Goal: Navigation & Orientation: Understand site structure

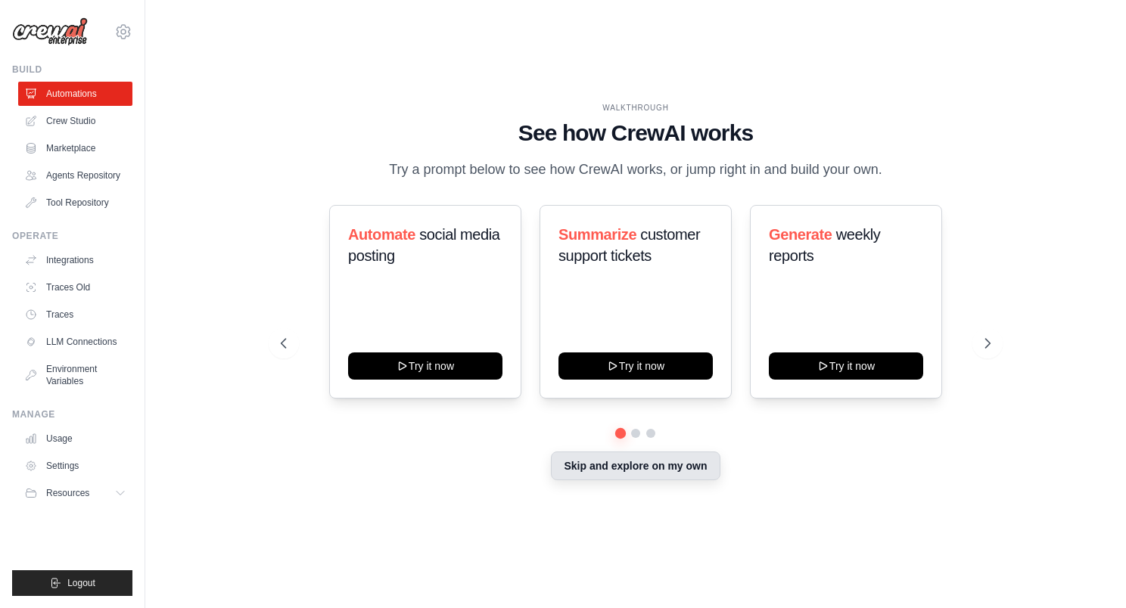
click at [587, 481] on button "Skip and explore on my own" at bounding box center [635, 466] width 169 height 29
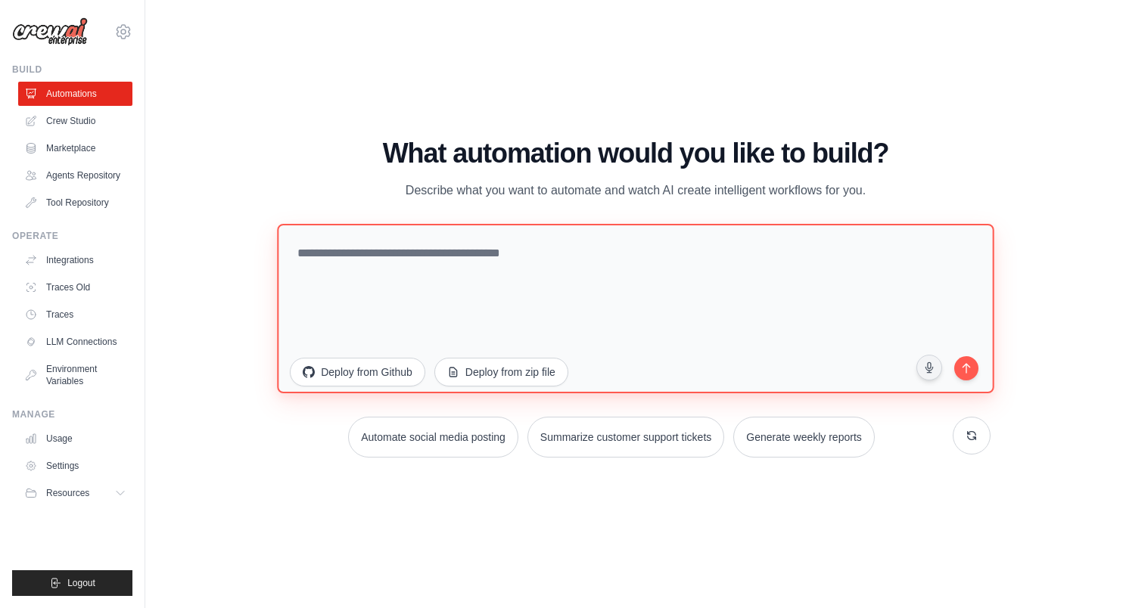
click at [395, 269] on textarea at bounding box center [636, 309] width 717 height 170
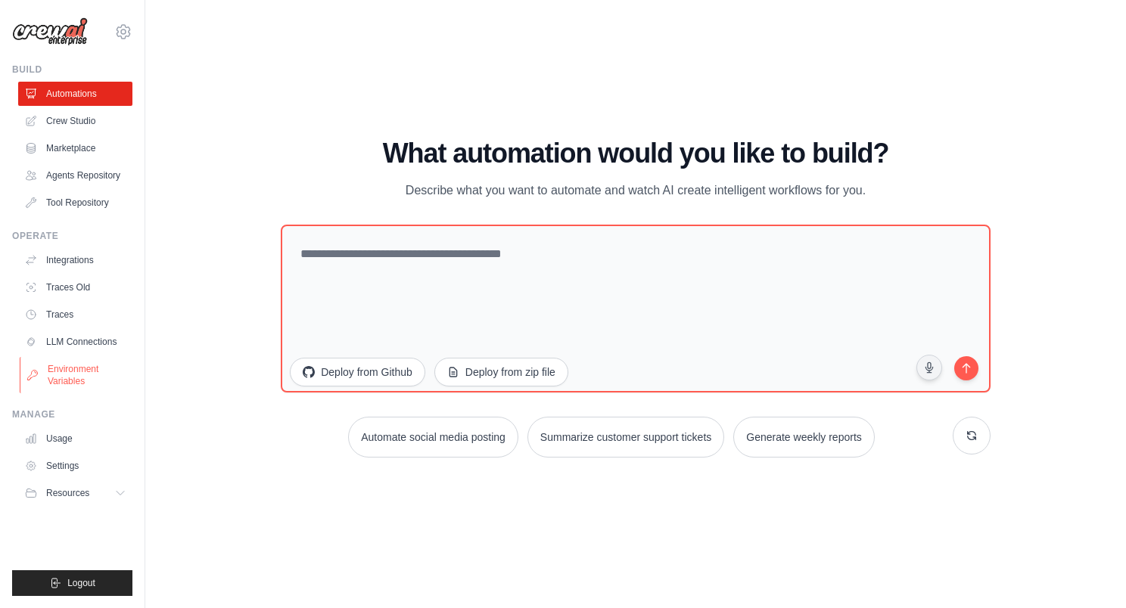
click at [78, 393] on link "Environment Variables" at bounding box center [77, 375] width 114 height 36
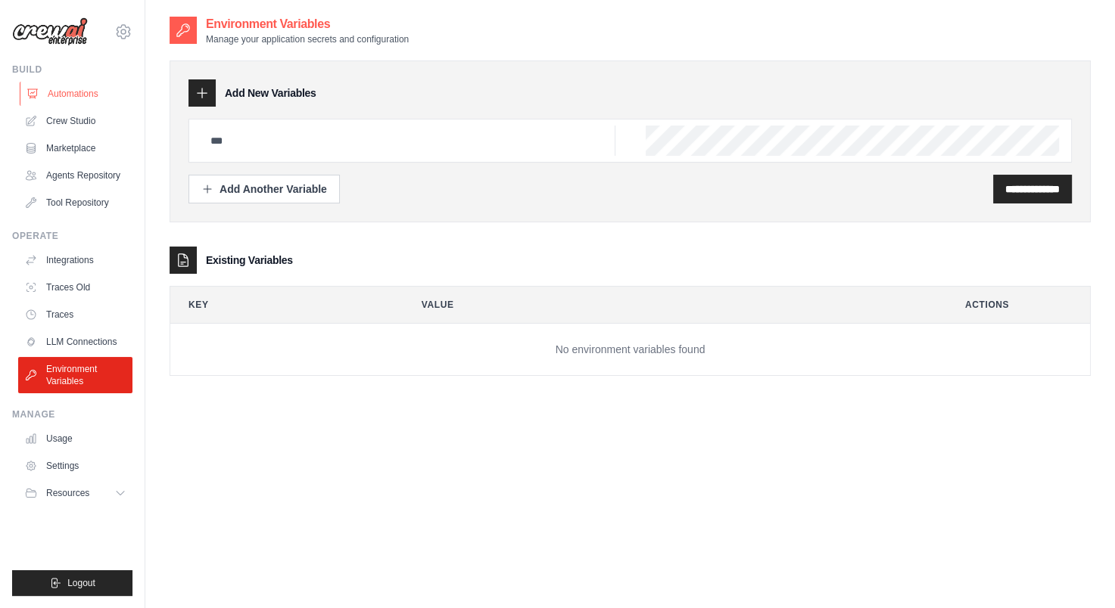
click at [98, 100] on link "Automations" at bounding box center [77, 94] width 114 height 24
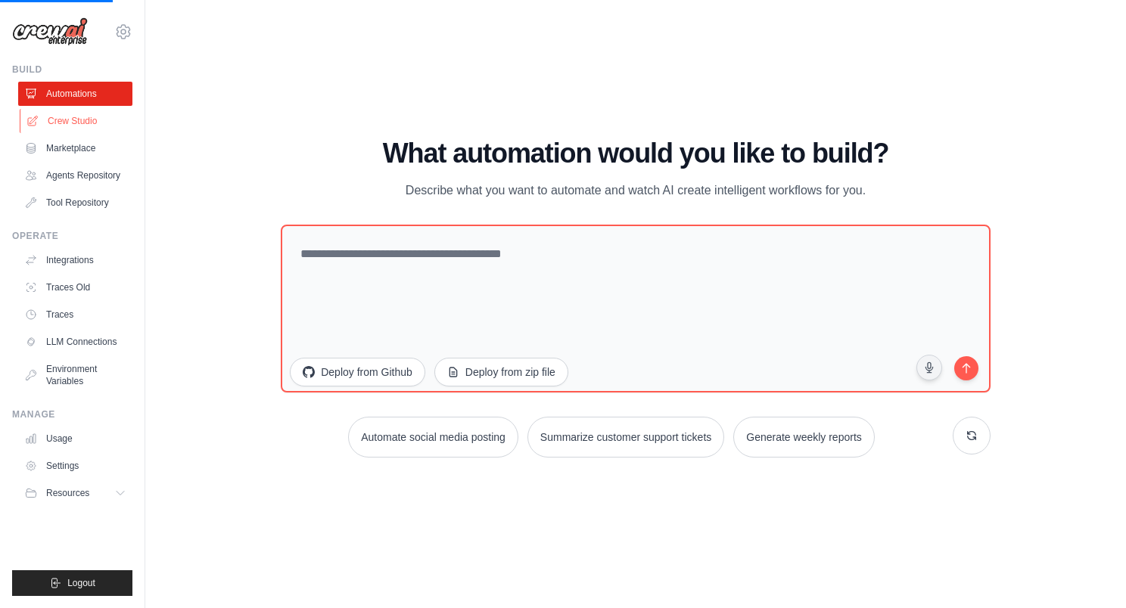
click at [89, 116] on link "Crew Studio" at bounding box center [77, 121] width 114 height 24
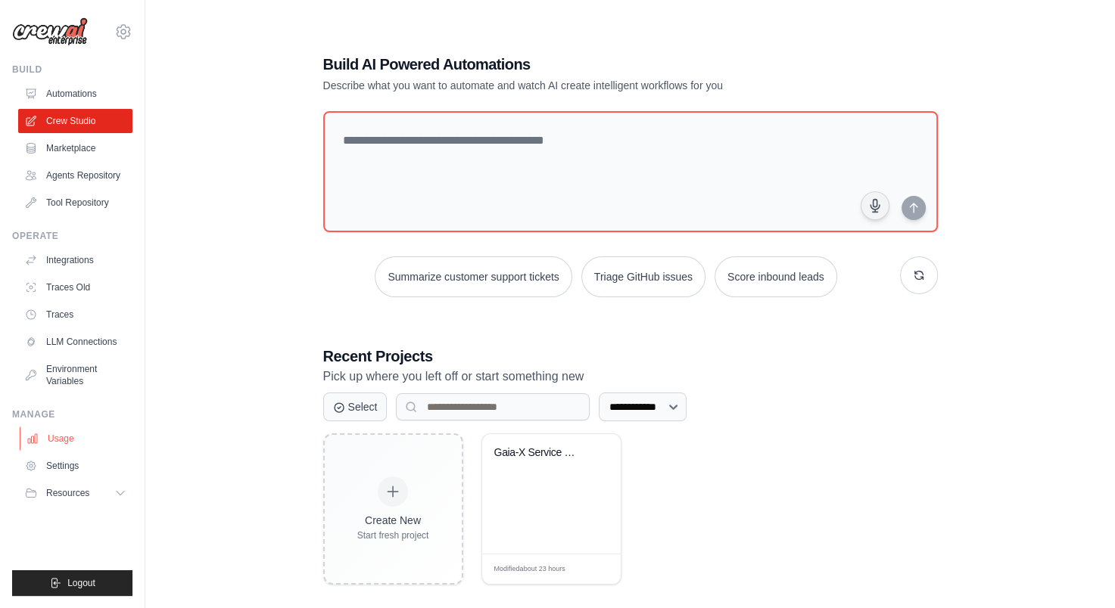
click at [82, 449] on link "Usage" at bounding box center [77, 439] width 114 height 24
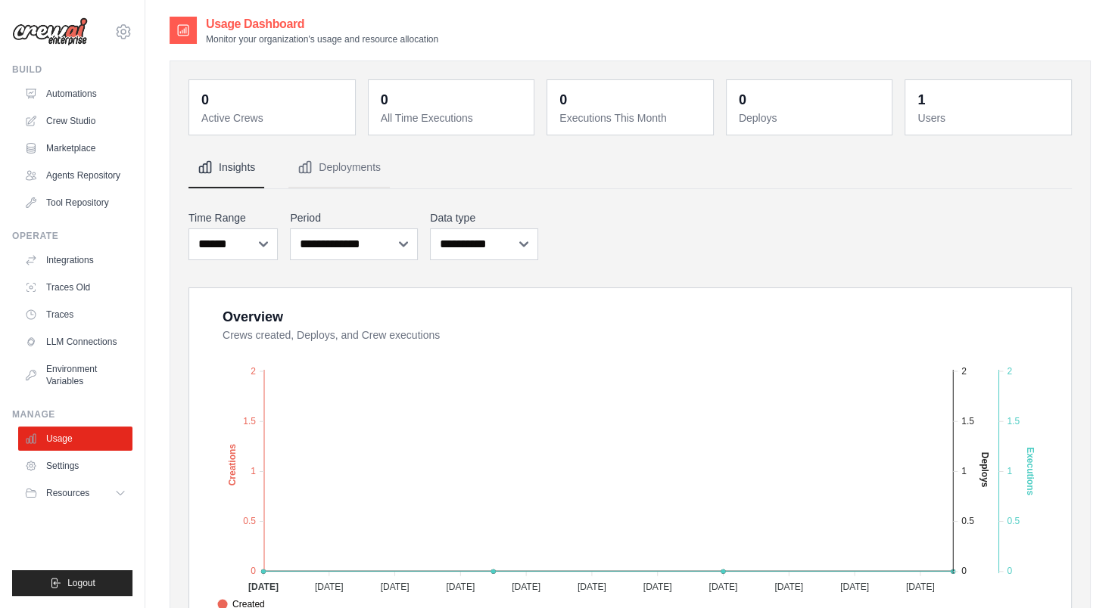
click at [179, 42] on div at bounding box center [183, 30] width 27 height 27
click at [87, 103] on link "Automations" at bounding box center [77, 94] width 114 height 24
